Goal: Use online tool/utility

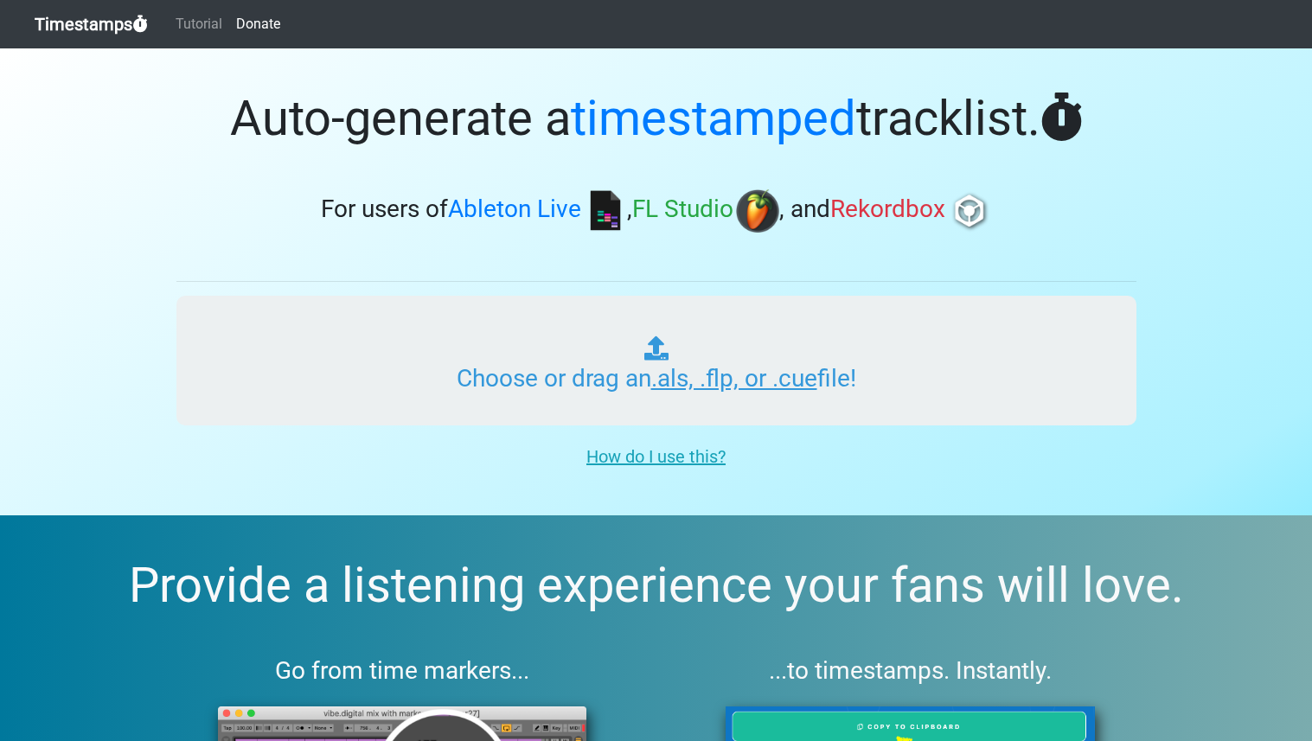
type input "C:\fakepath\M x T Q x SR Dont Look Away 130BPM (SR) v4.als"
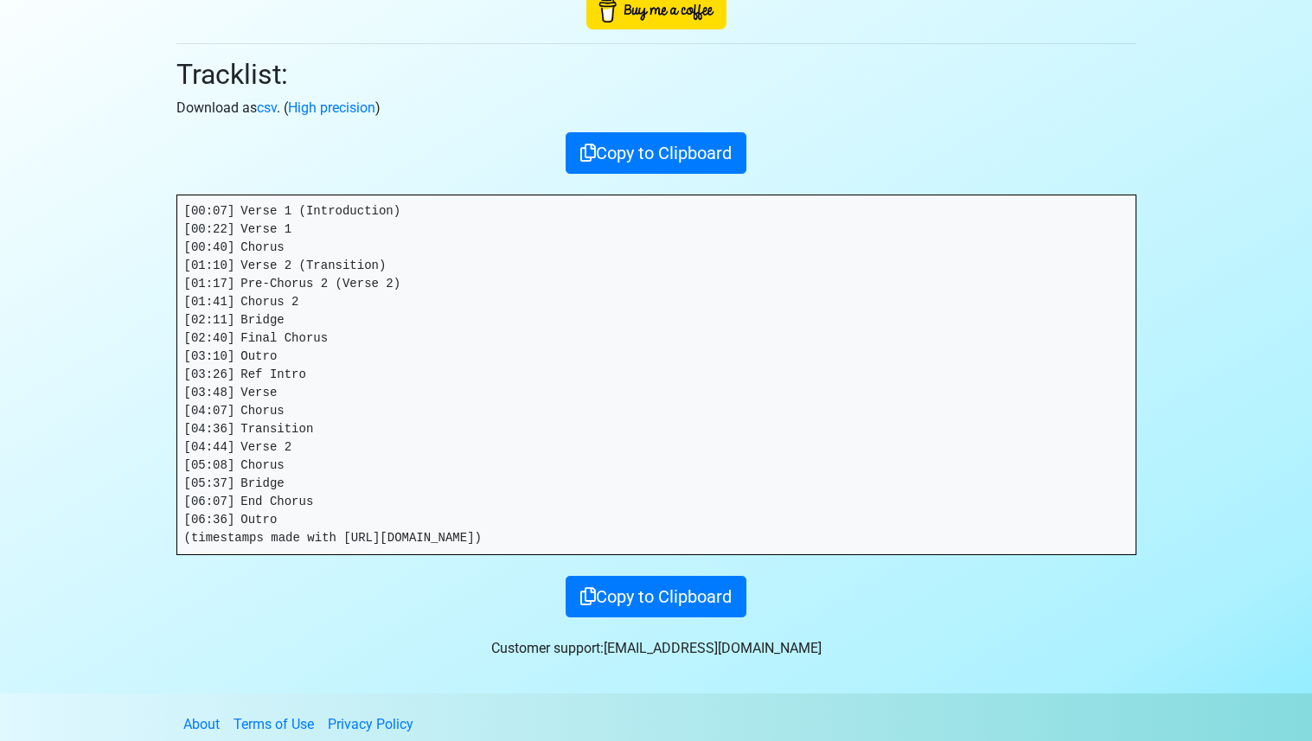
scroll to position [164, 0]
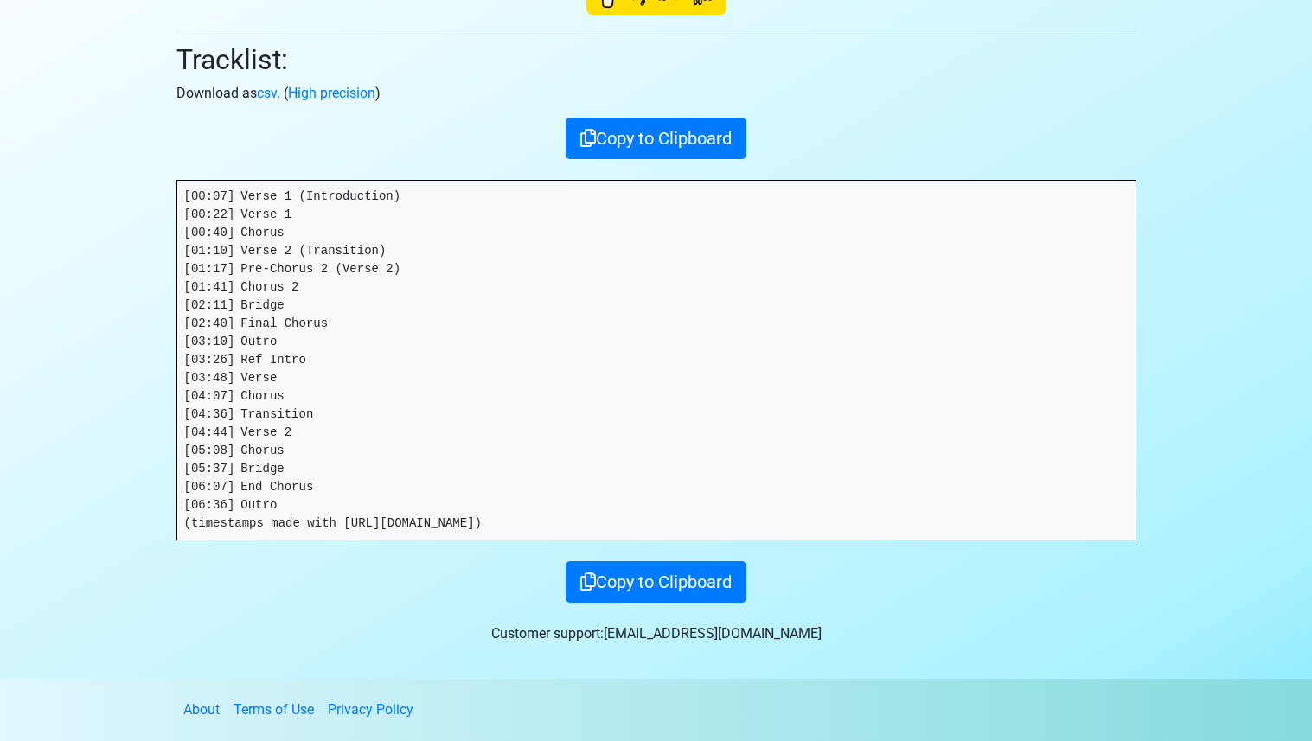
click at [282, 330] on pre "[00:07] Verse 1 (Introduction) [00:22] Verse 1 [00:40] Chorus [01:10] Verse 2 (…" at bounding box center [656, 360] width 958 height 359
click at [285, 341] on pre "[00:07] Verse 1 (Introduction) [00:22] Verse 1 [00:40] Chorus [01:10] Verse 2 (…" at bounding box center [656, 360] width 958 height 359
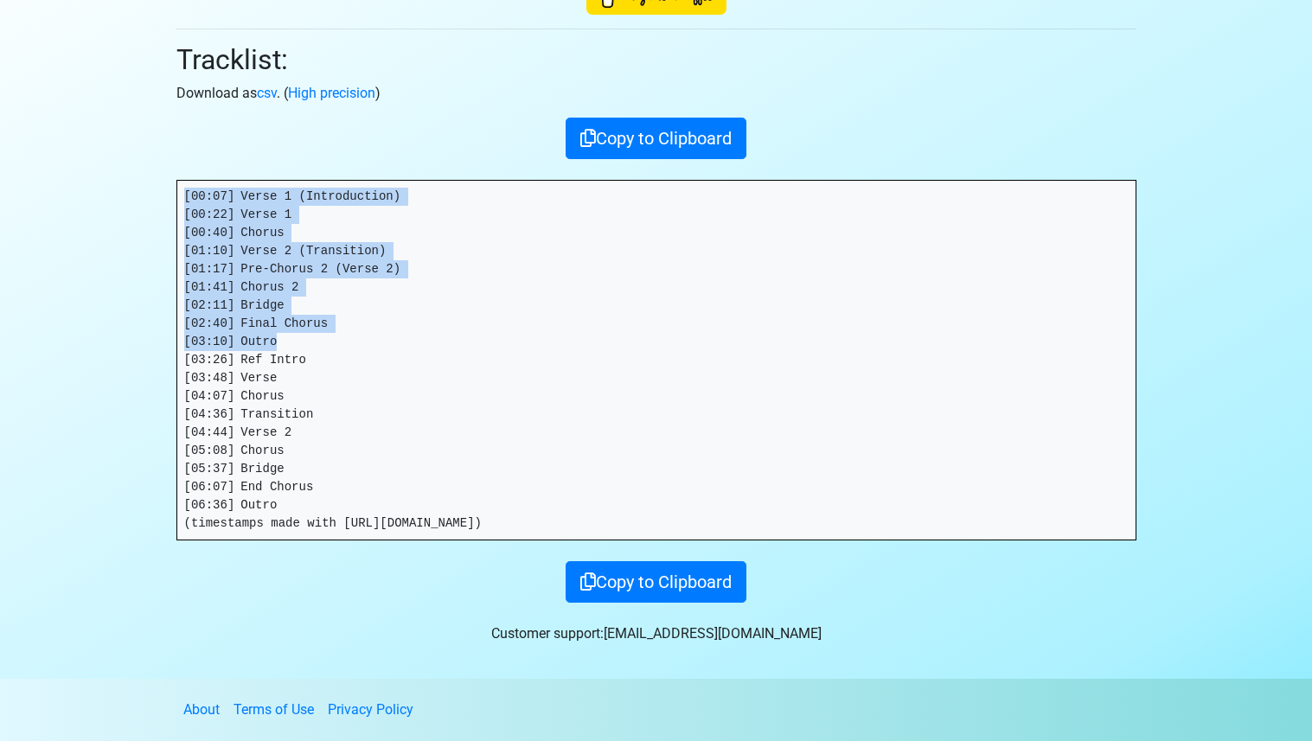
drag, startPoint x: 286, startPoint y: 344, endPoint x: 148, endPoint y: 190, distance: 207.0
click at [148, 190] on section "Thanks for using Timestamps! Tracklist: Download as csv . ( High precision ) Co…" at bounding box center [656, 281] width 1312 height 795
copy pre "[00:07] Verse 1 (Introduction) [00:22] Verse 1 [00:40] Chorus [01:10] Verse 2 (…"
